Goal: Transaction & Acquisition: Purchase product/service

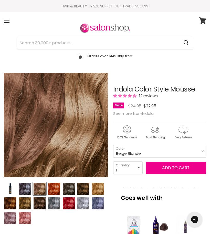
click at [203, 149] on select "Beige Blonde Honey Blonde Medium Blonde Dark Blonde Medium Brown Strawberry Ros…" at bounding box center [159, 151] width 93 height 13
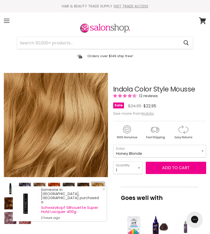
click at [202, 150] on select "Beige Blonde Honey Blonde Medium Blonde Dark Blonde Medium Brown Strawberry Ros…" at bounding box center [159, 151] width 93 height 13
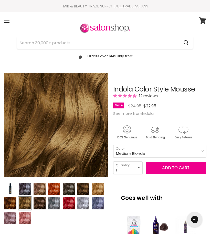
click at [200, 148] on select "Beige Blonde Honey Blonde Medium Blonde Dark Blonde Medium Brown Strawberry Ros…" at bounding box center [159, 151] width 93 height 13
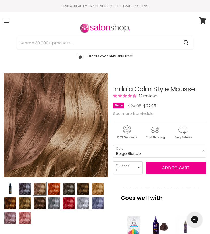
click at [203, 150] on select "Beige Blonde Honey Blonde Medium Blonde Dark Blonde Medium Brown Strawberry Ros…" at bounding box center [159, 151] width 93 height 13
select select "Honey Blonde"
